Goal: Information Seeking & Learning: Learn about a topic

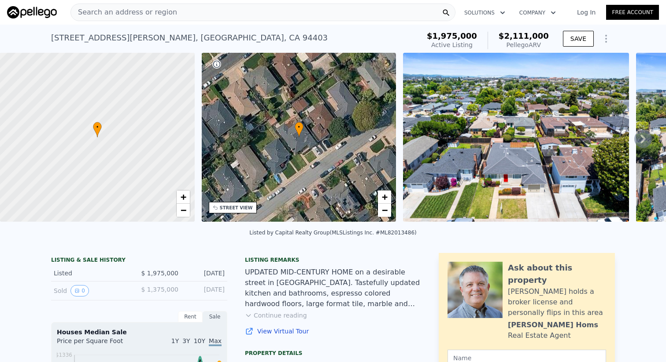
click at [639, 144] on icon at bounding box center [643, 139] width 18 height 18
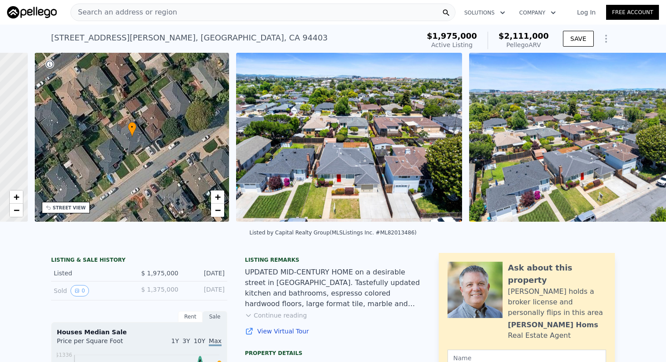
click at [639, 144] on img at bounding box center [582, 137] width 226 height 169
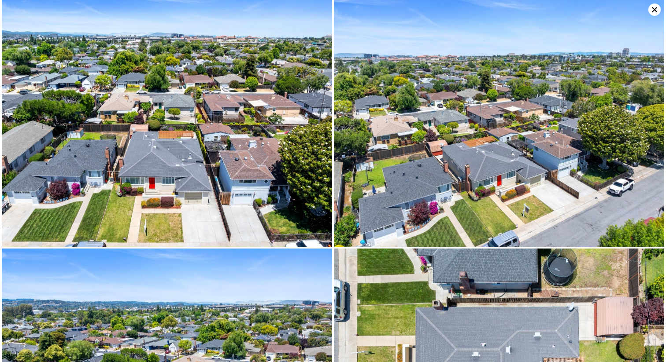
click at [639, 144] on div at bounding box center [333, 181] width 666 height 362
click at [639, 144] on img at bounding box center [499, 123] width 330 height 247
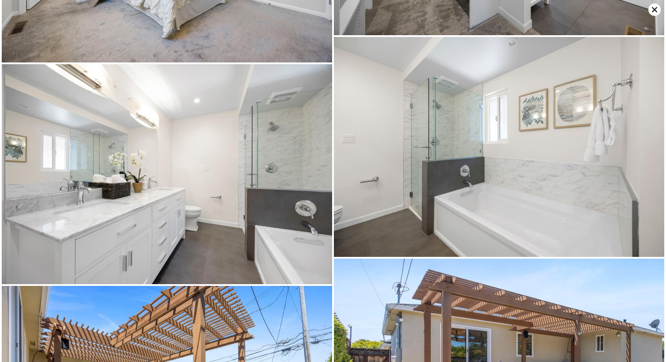
scroll to position [3816, 0]
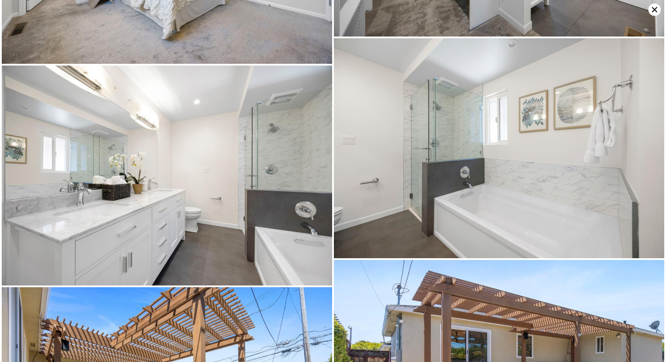
click at [278, 185] on img at bounding box center [167, 176] width 330 height 220
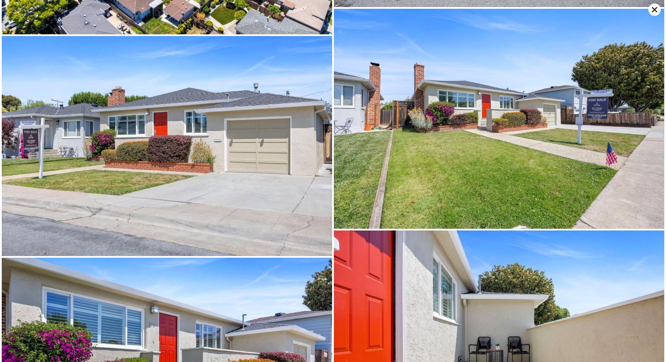
scroll to position [959, 0]
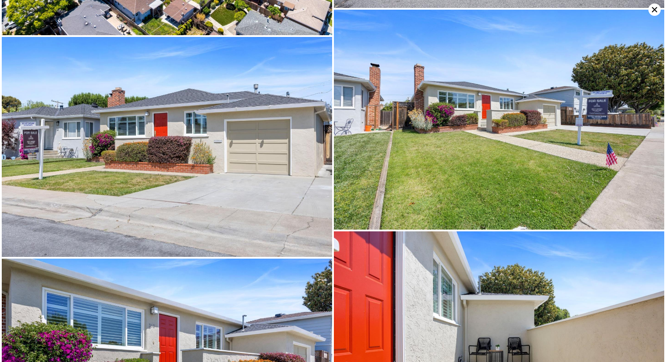
click at [653, 11] on icon at bounding box center [654, 9] width 5 height 5
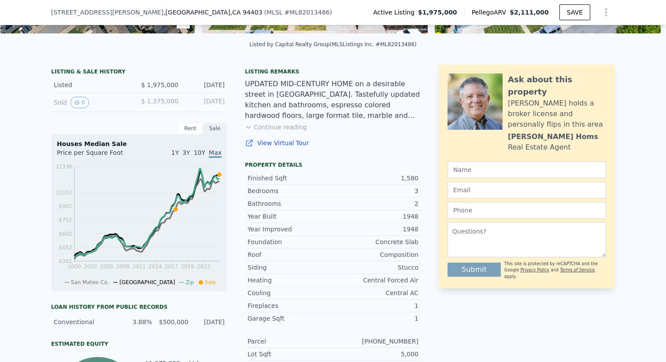
scroll to position [200, 0]
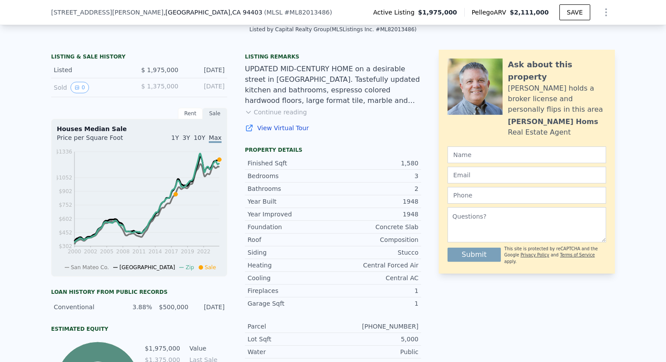
click at [294, 117] on button "Continue reading" at bounding box center [276, 112] width 62 height 9
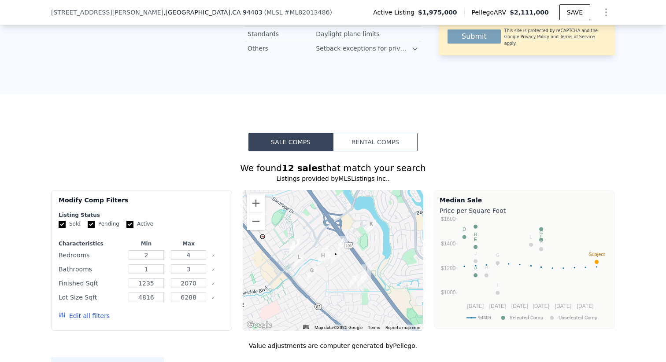
scroll to position [898, 0]
click at [366, 133] on button "Rental Comps" at bounding box center [375, 142] width 85 height 18
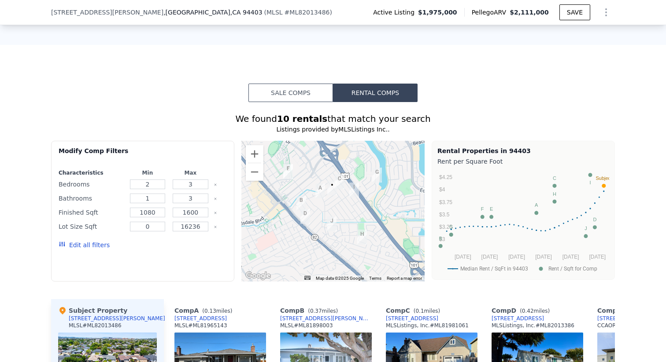
scroll to position [947, 0]
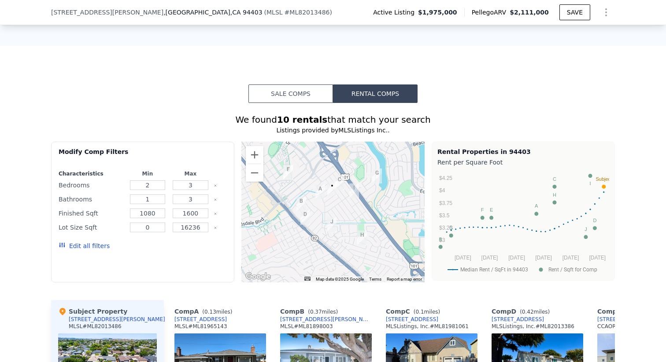
click at [309, 85] on button "Sale Comps" at bounding box center [290, 94] width 85 height 18
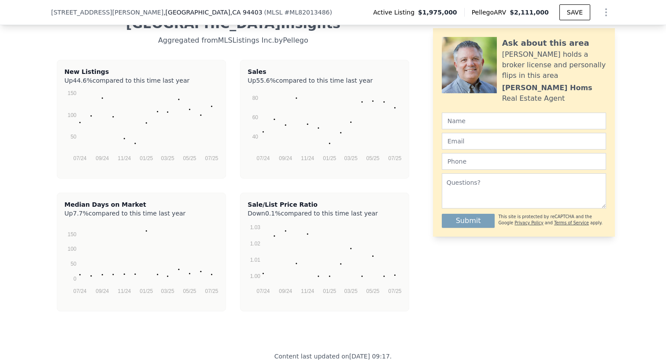
scroll to position [2024, 0]
